Goal: Obtain resource: Download file/media

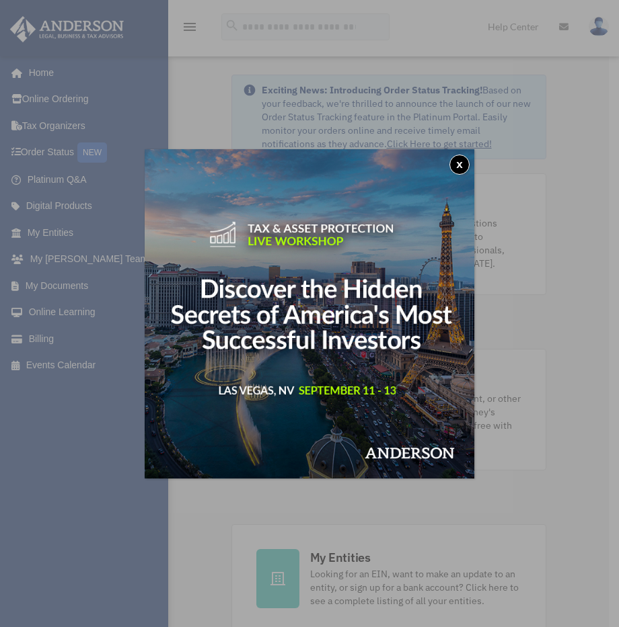
click at [454, 167] on button "x" at bounding box center [459, 165] width 20 height 20
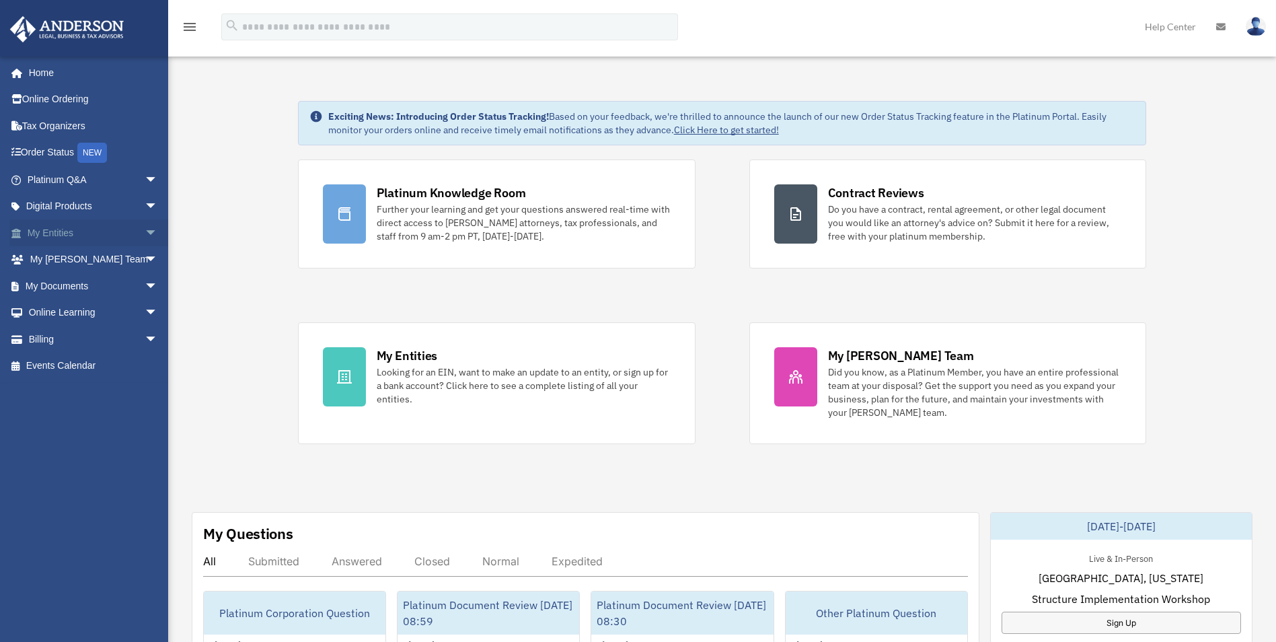
click at [77, 237] on link "My Entities arrow_drop_down" at bounding box center [93, 232] width 169 height 27
click at [145, 284] on span "arrow_drop_down" at bounding box center [158, 286] width 27 height 28
click at [83, 309] on link "Box" at bounding box center [98, 312] width 159 height 27
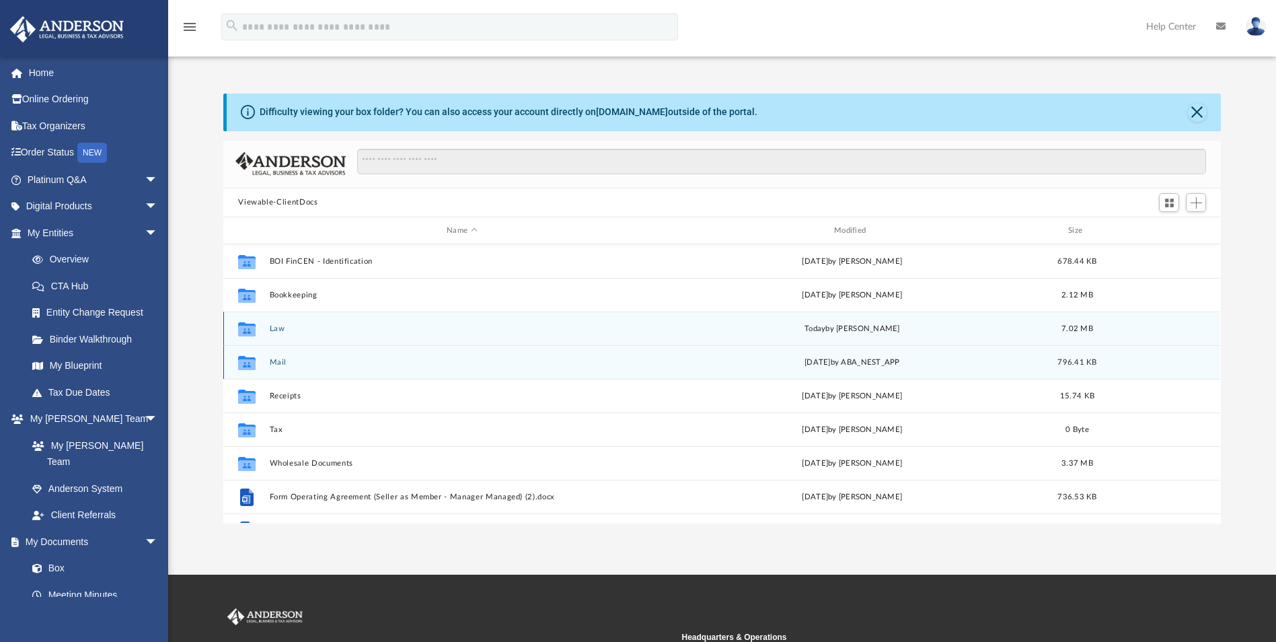
click at [303, 331] on button "Law" at bounding box center [462, 328] width 385 height 9
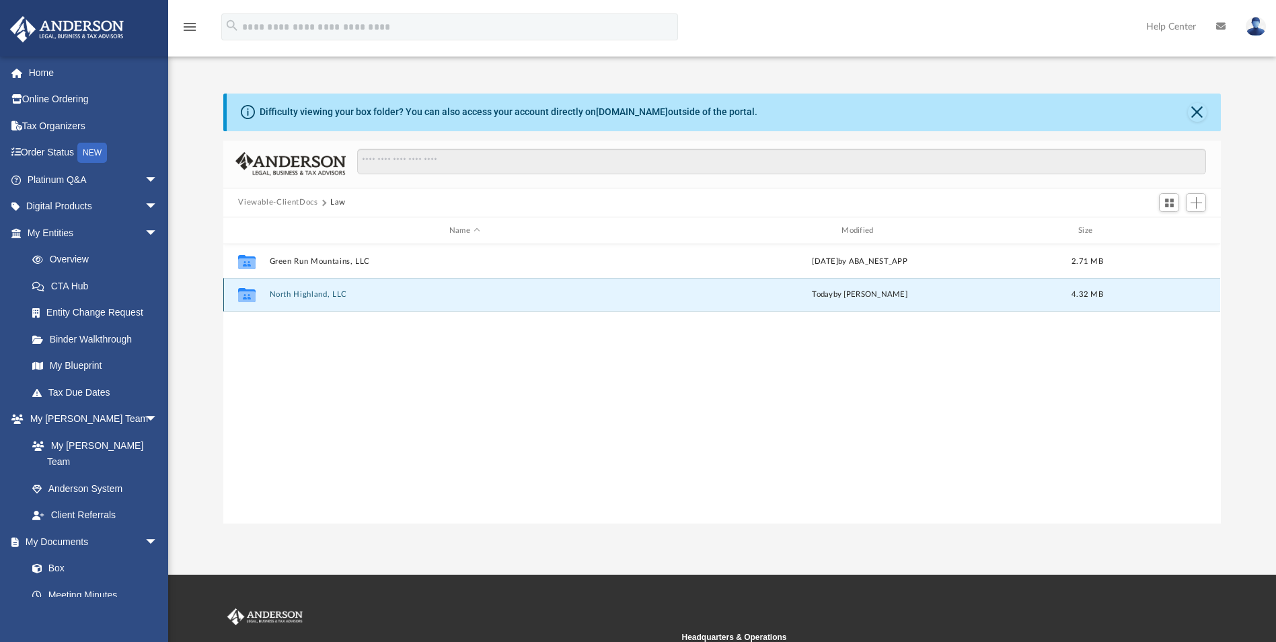
click at [350, 293] on button "North Highland, LLC" at bounding box center [464, 295] width 389 height 9
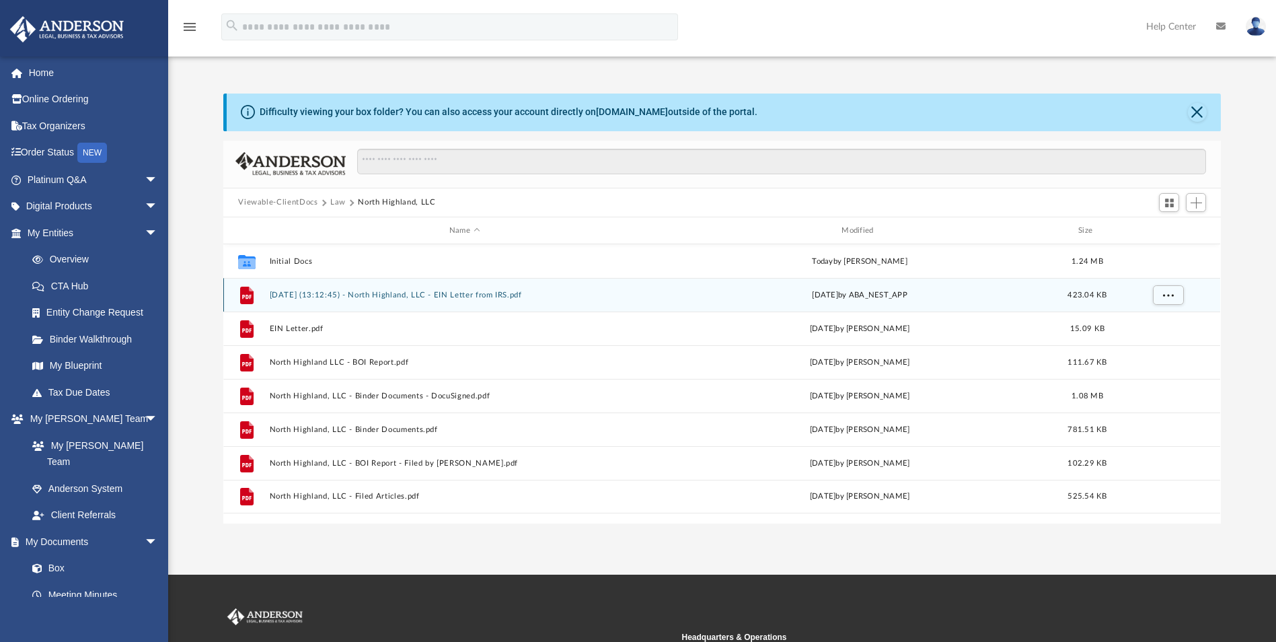
click at [573, 295] on button "2024.11.07 (13:12:45) - North Highland, LLC - EIN Letter from IRS.pdf" at bounding box center [464, 295] width 389 height 9
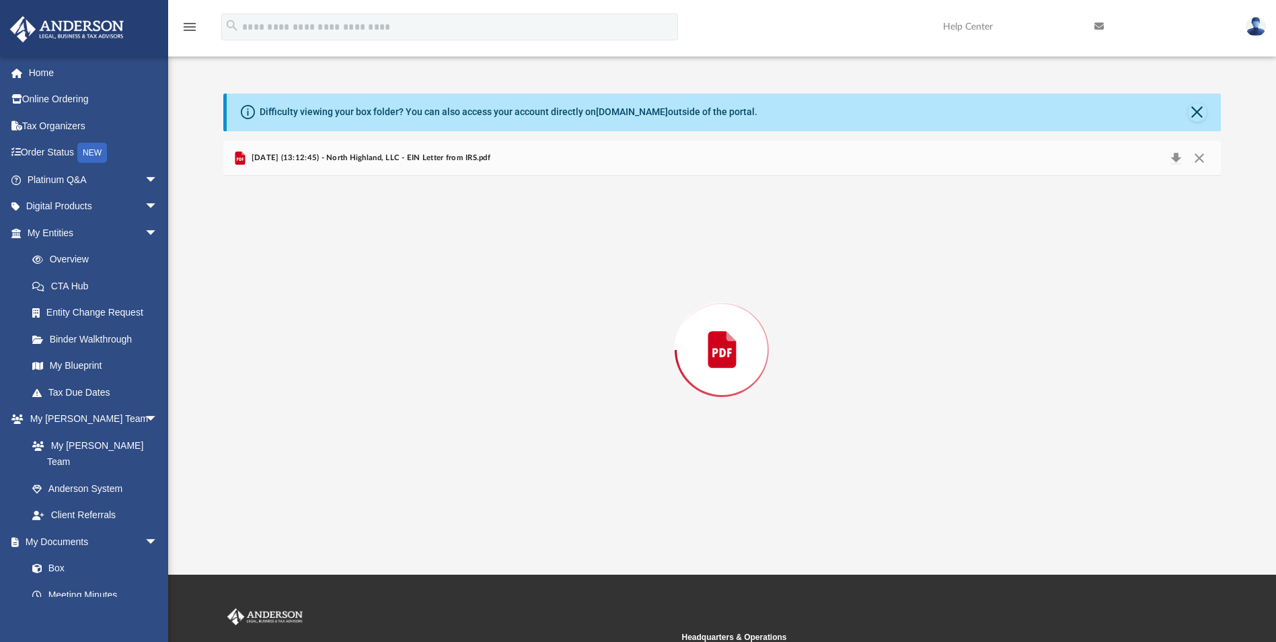
click at [573, 295] on div "Preview" at bounding box center [721, 349] width 997 height 347
